Goal: Transaction & Acquisition: Book appointment/travel/reservation

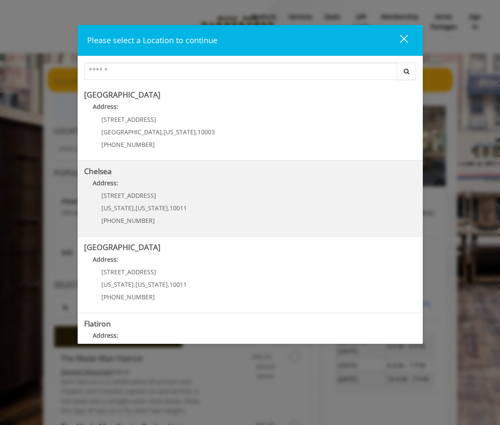
click at [142, 180] on p "Address:" at bounding box center [250, 185] width 332 height 14
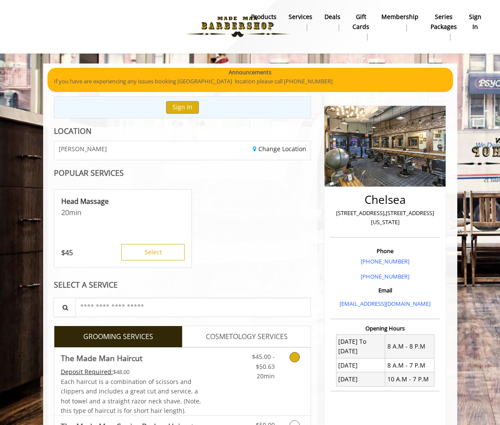
click at [294, 354] on icon "Grooming services" at bounding box center [295, 357] width 10 height 10
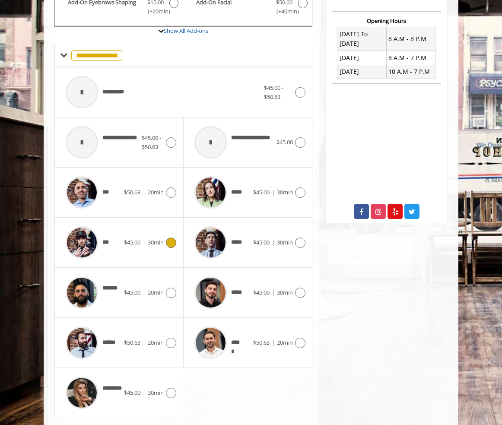
scroll to position [331, 0]
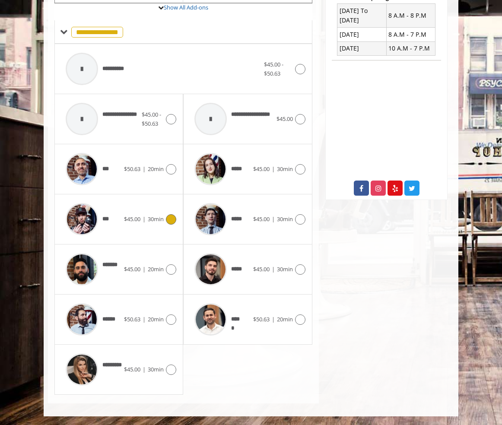
click at [167, 220] on icon at bounding box center [171, 219] width 10 height 10
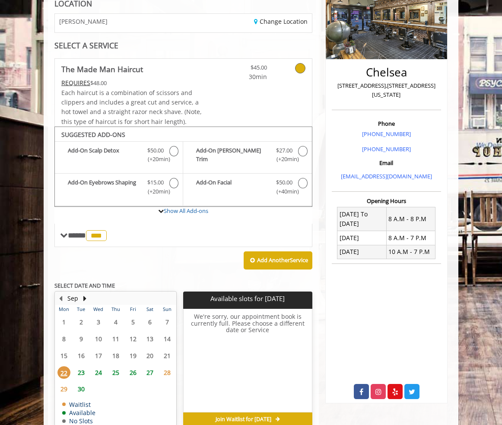
scroll to position [171, 0]
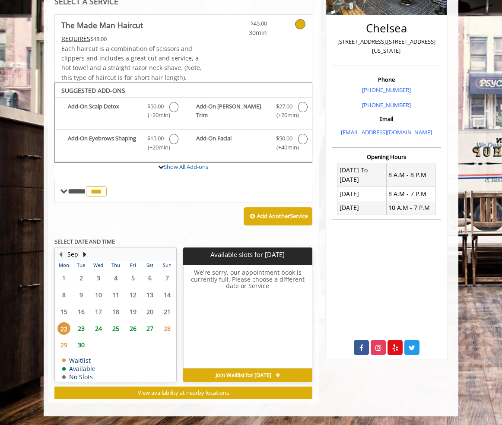
click at [115, 326] on span "25" at bounding box center [115, 328] width 13 height 13
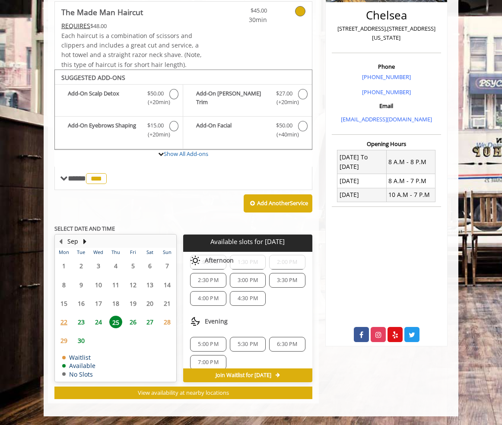
scroll to position [86, 0]
click at [250, 340] on span "5:30 PM" at bounding box center [247, 342] width 20 height 7
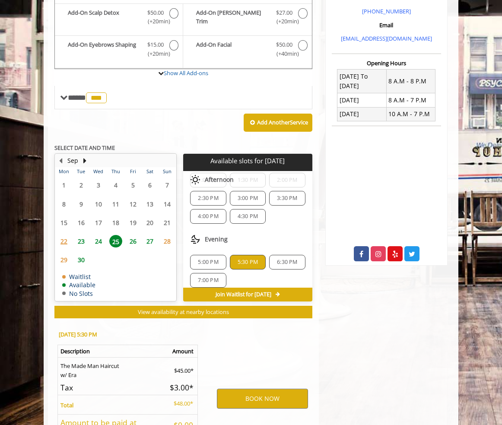
scroll to position [345, 0]
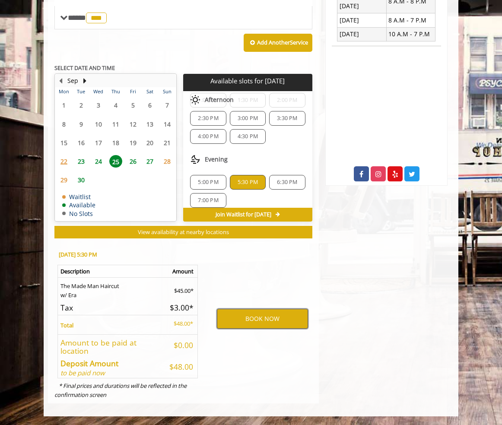
click at [248, 320] on button "BOOK NOW" at bounding box center [262, 319] width 91 height 20
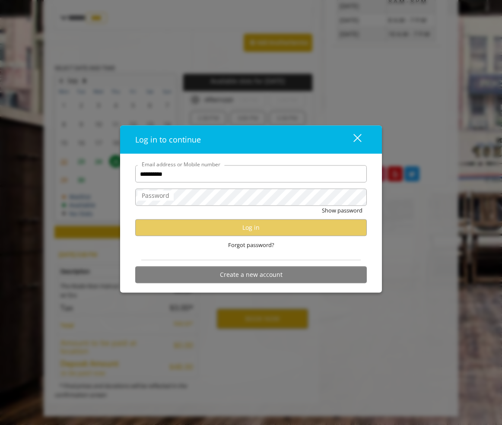
type input "**********"
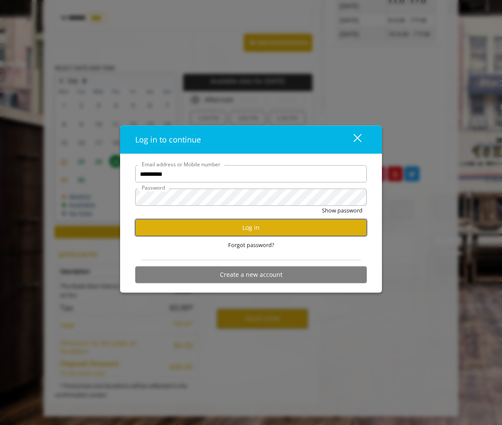
click at [238, 229] on button "Log in" at bounding box center [250, 227] width 231 height 17
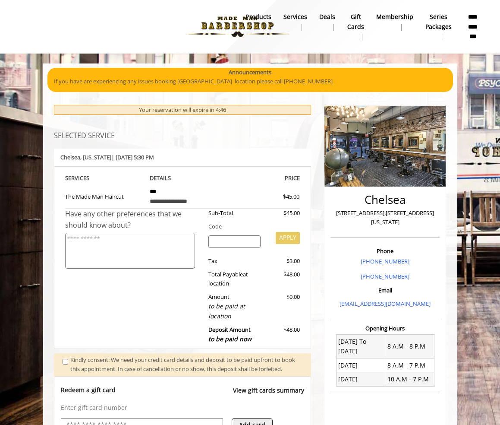
scroll to position [122, 0]
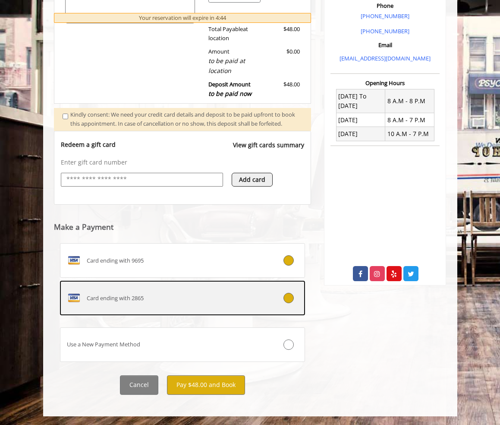
click at [185, 299] on div "Card ending with 2865" at bounding box center [162, 298] width 204 height 14
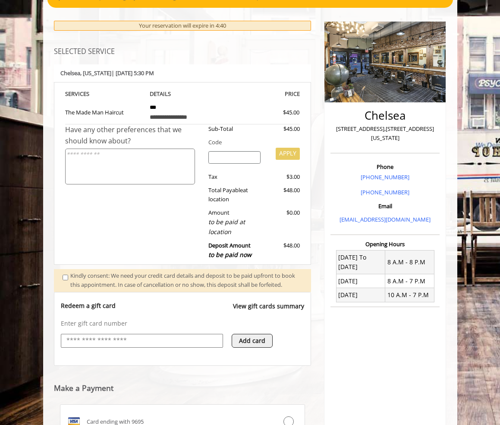
scroll to position [38, 0]
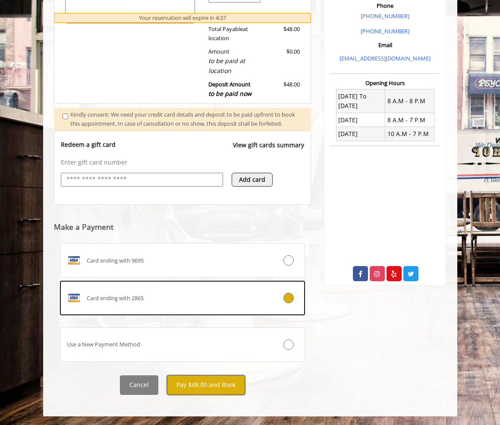
click at [210, 384] on button "Pay $48.00 and Book" at bounding box center [206, 384] width 78 height 19
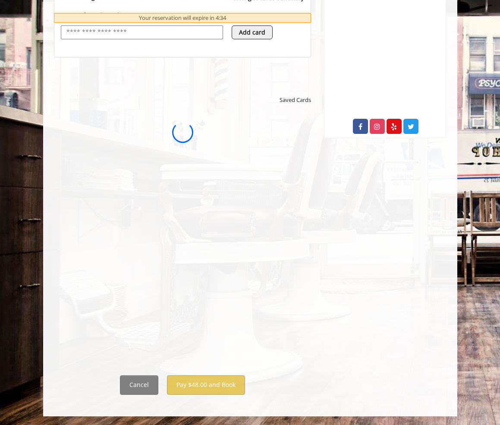
scroll to position [0, 0]
